Goal: Complete application form

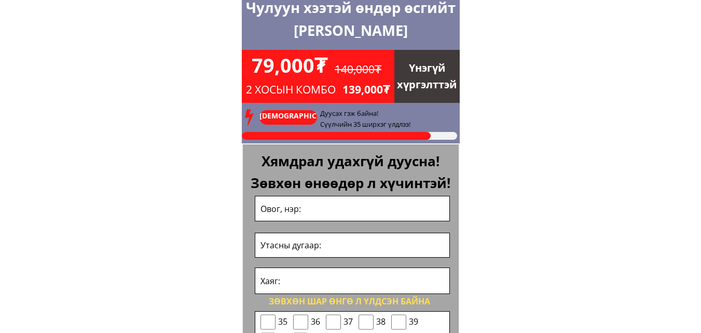
scroll to position [4182, 0]
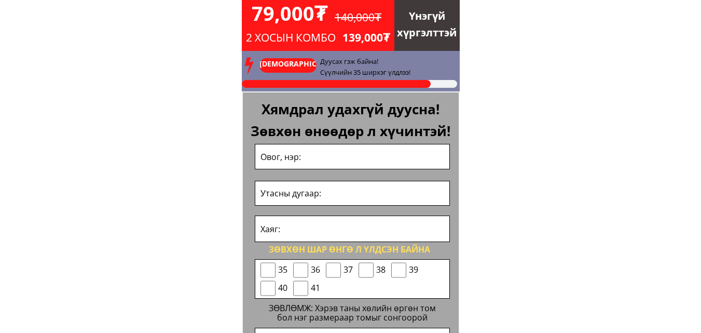
click at [312, 164] on input "text" at bounding box center [352, 156] width 189 height 24
type input "С,Насанчимэг"
click at [343, 188] on input "tel" at bounding box center [352, 193] width 189 height 24
type input "94045115"
click at [283, 233] on input "text" at bounding box center [352, 228] width 189 height 25
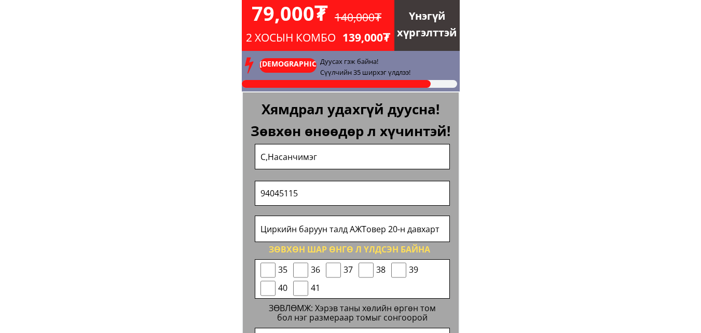
type input "Циркийн баруун талд АЖТовер 20-н давхарт"
click at [294, 270] on input "checkbox" at bounding box center [300, 270] width 15 height 16
checkbox input "true"
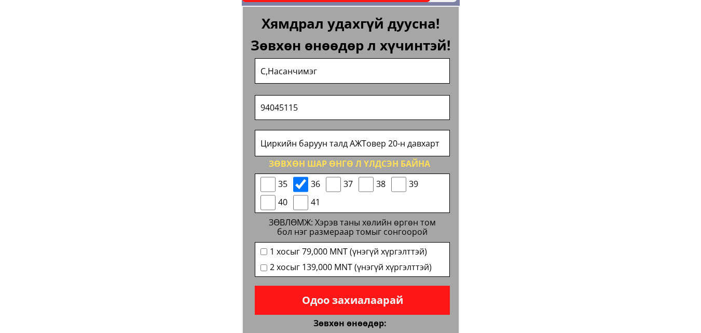
scroll to position [4286, 0]
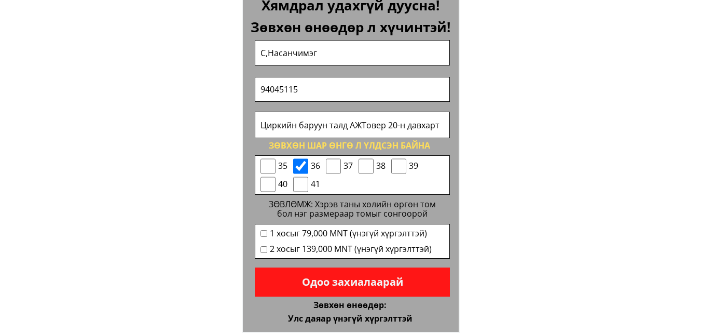
click at [267, 164] on input "checkbox" at bounding box center [268, 166] width 15 height 16
checkbox input "true"
click at [262, 250] on input "checkbox" at bounding box center [264, 249] width 7 height 7
checkbox input "true"
click at [399, 284] on p "Одоо захиалаарай" at bounding box center [352, 281] width 195 height 29
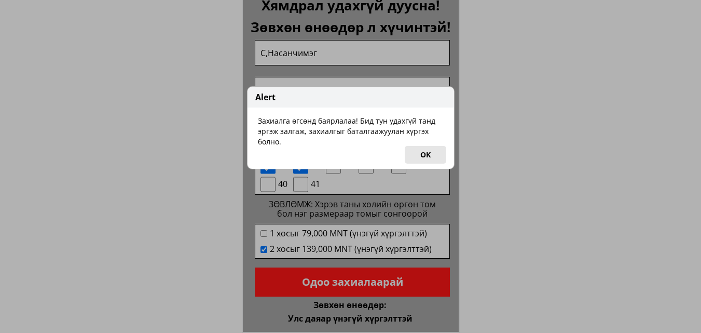
click at [416, 154] on button "OK" at bounding box center [426, 155] width 42 height 18
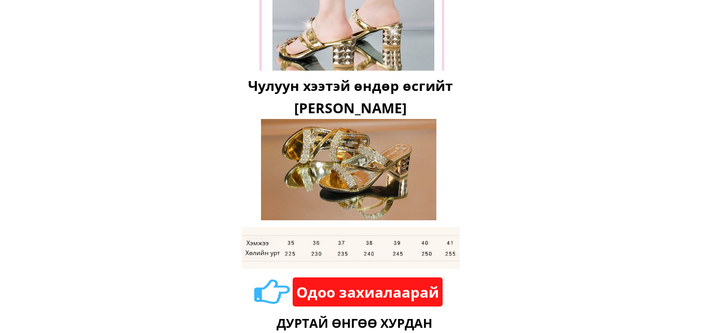
scroll to position [3322, 0]
